Goal: Task Accomplishment & Management: Manage account settings

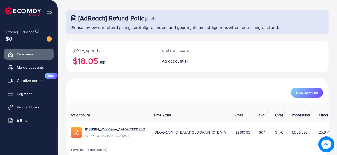
scroll to position [27, 0]
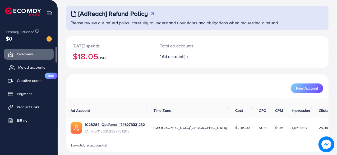
click at [31, 67] on span "My ad accounts" at bounding box center [31, 66] width 27 height 5
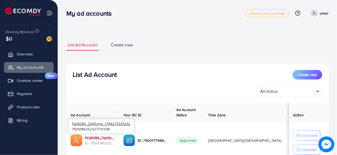
click at [98, 136] on link "1028284_Optifume_1746273331232" at bounding box center [100, 137] width 30 height 5
